Goal: Understand process/instructions: Learn about a topic

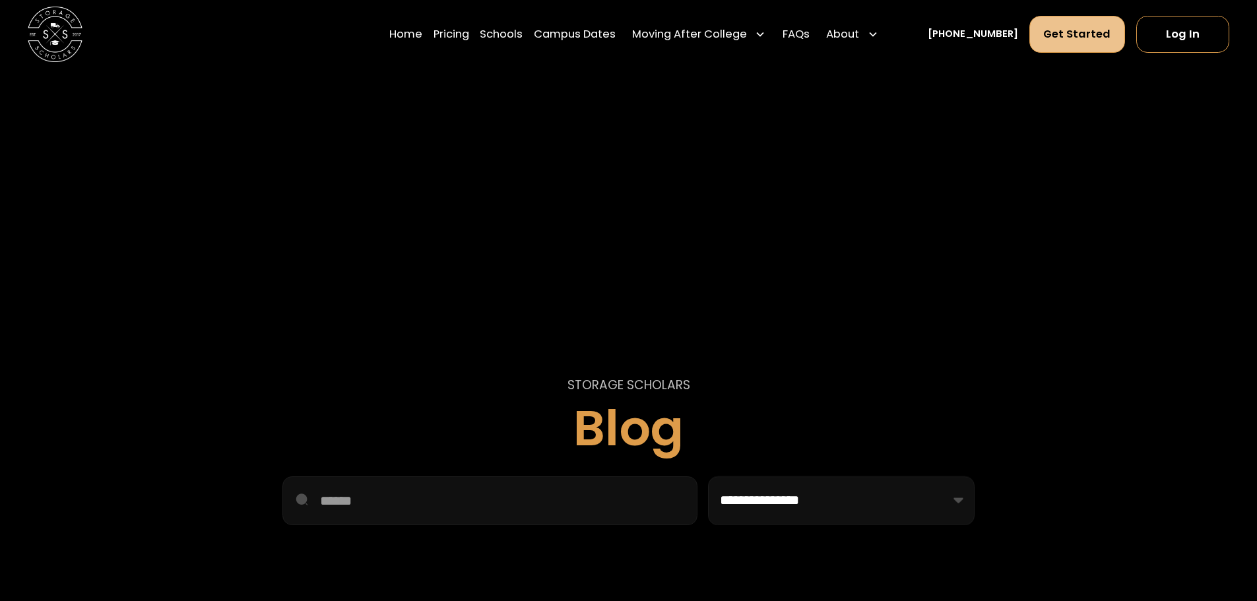
click at [895, 31] on link "Get Started" at bounding box center [1077, 34] width 96 height 37
click at [469, 33] on link "Pricing" at bounding box center [451, 34] width 36 height 38
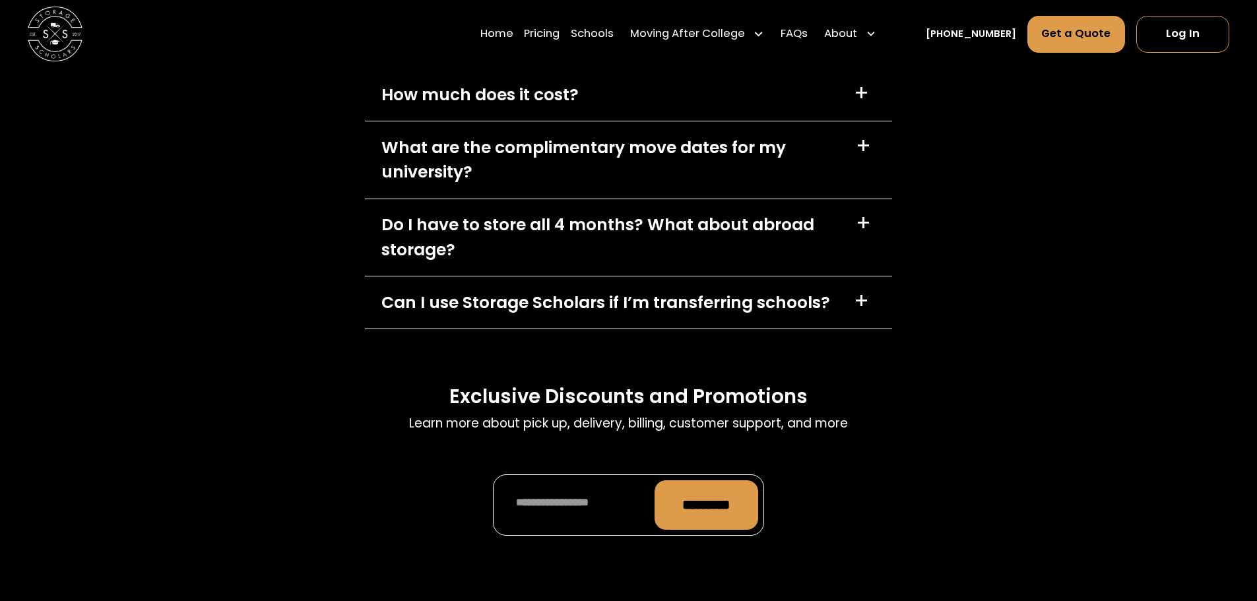
scroll to position [6515, 0]
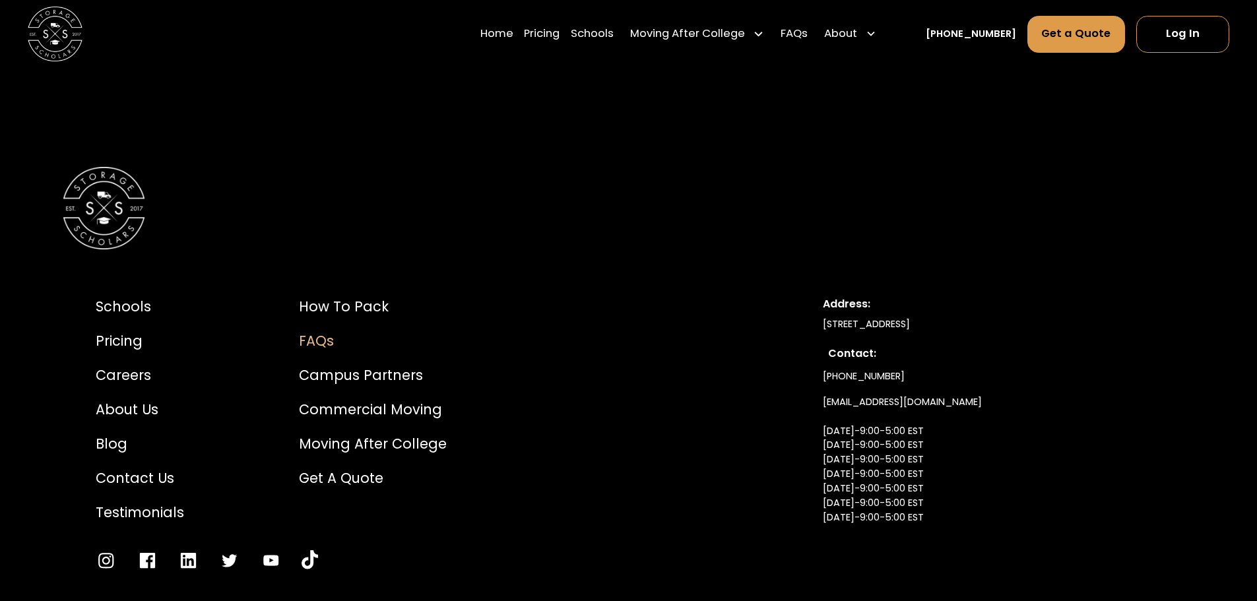
click at [357, 331] on div "FAQs" at bounding box center [373, 341] width 148 height 20
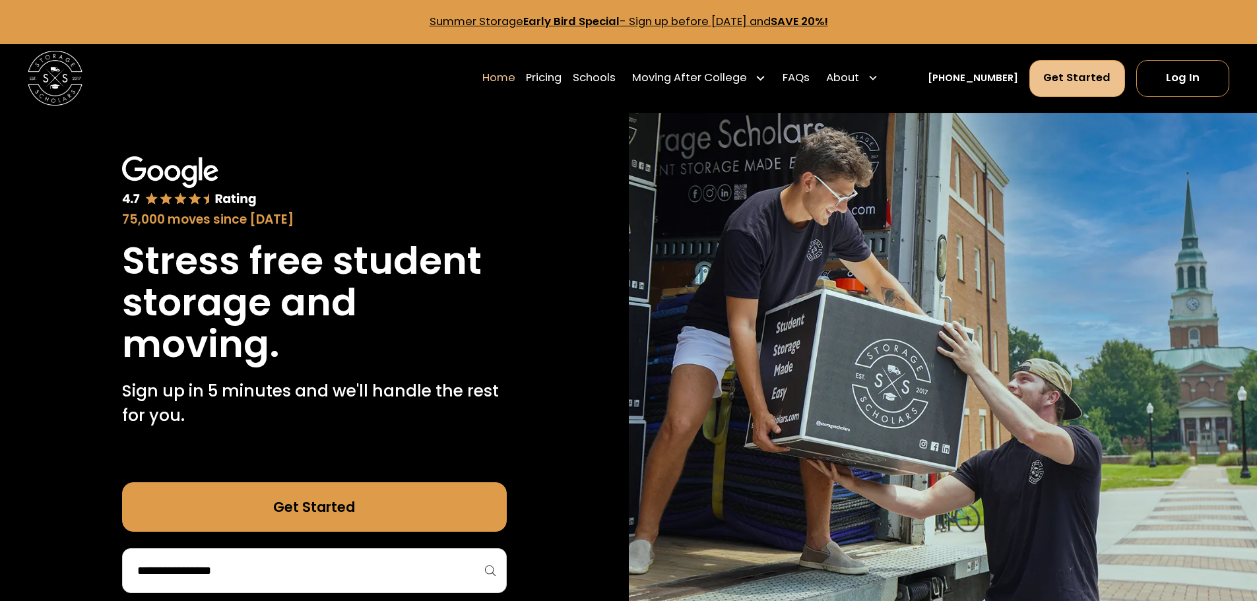
click at [1062, 79] on link "Get Started" at bounding box center [1077, 78] width 96 height 37
